Goal: Find specific page/section: Find specific page/section

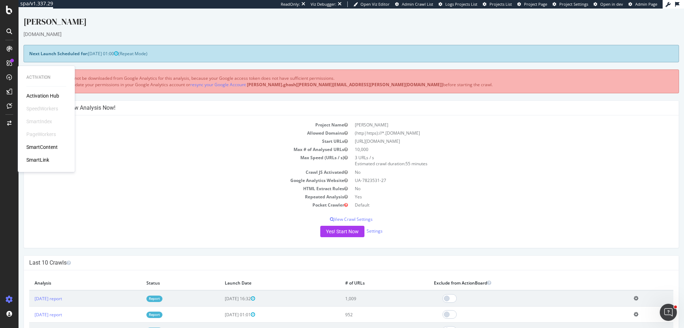
click at [151, 125] on td "Project Name" at bounding box center [190, 125] width 322 height 8
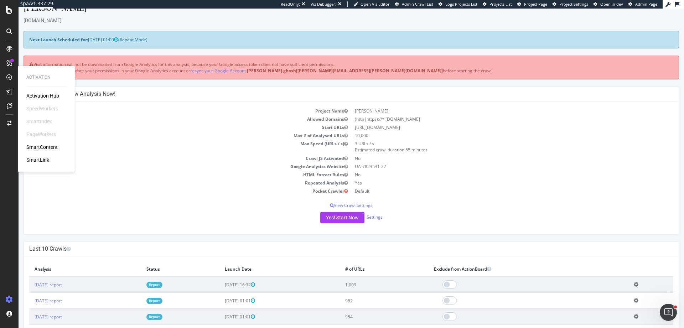
scroll to position [11, 0]
